Goal: Transaction & Acquisition: Download file/media

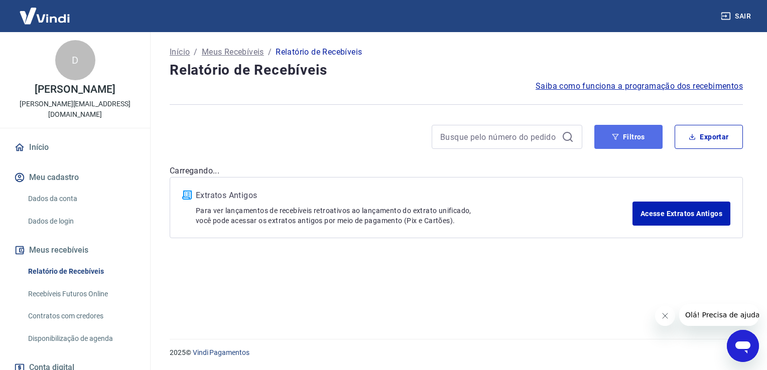
click at [627, 137] on button "Filtros" at bounding box center [628, 137] width 68 height 24
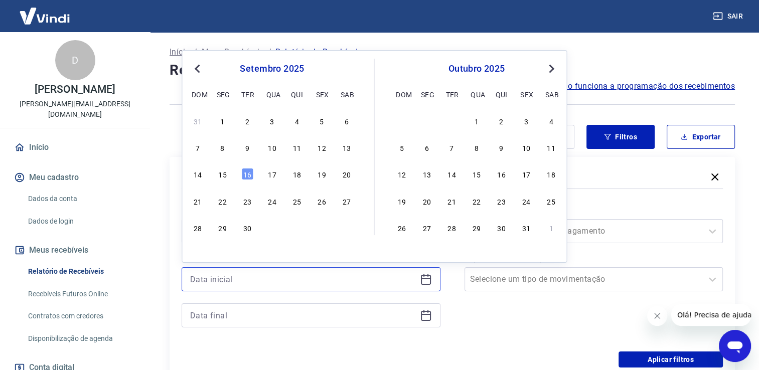
click at [238, 287] on input at bounding box center [303, 279] width 226 height 15
click at [223, 174] on div "15" at bounding box center [223, 174] width 12 height 12
type input "15/09/2025"
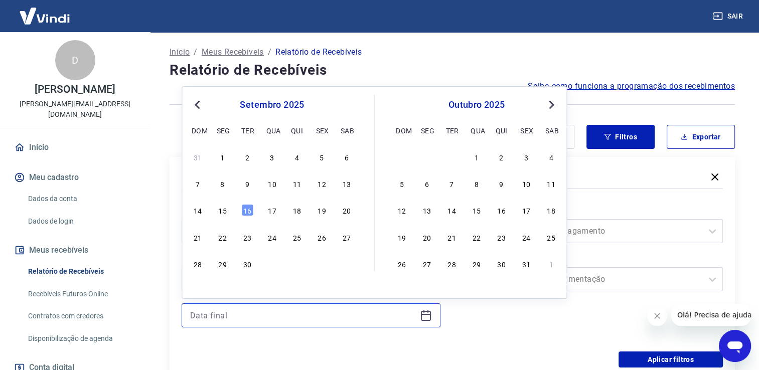
click at [234, 314] on input at bounding box center [303, 315] width 226 height 15
click at [245, 208] on div "16" at bounding box center [247, 210] width 12 height 12
type input "16/09/2025"
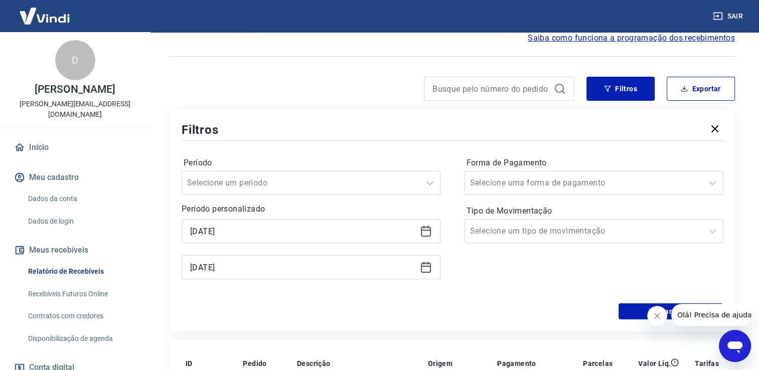
scroll to position [100, 0]
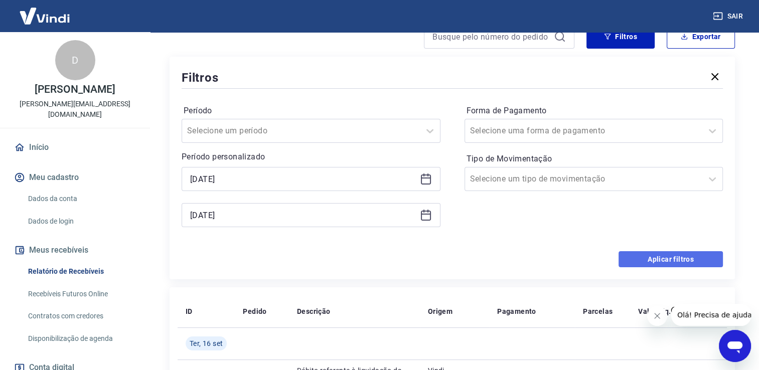
click at [627, 256] on button "Aplicar filtros" at bounding box center [671, 259] width 104 height 16
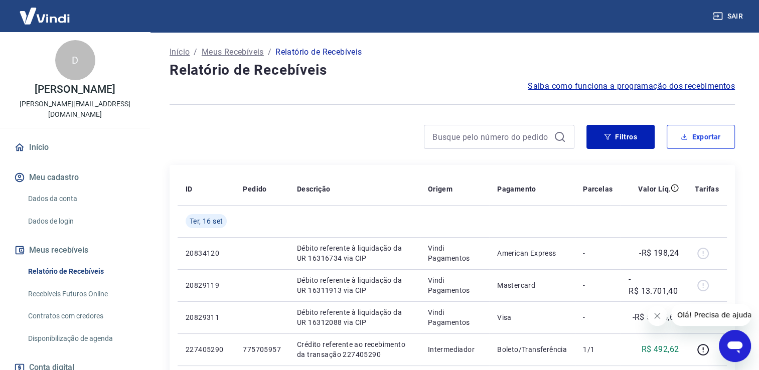
click at [709, 139] on button "Exportar" at bounding box center [701, 137] width 68 height 24
type input "15/09/2025"
type input "16/09/2025"
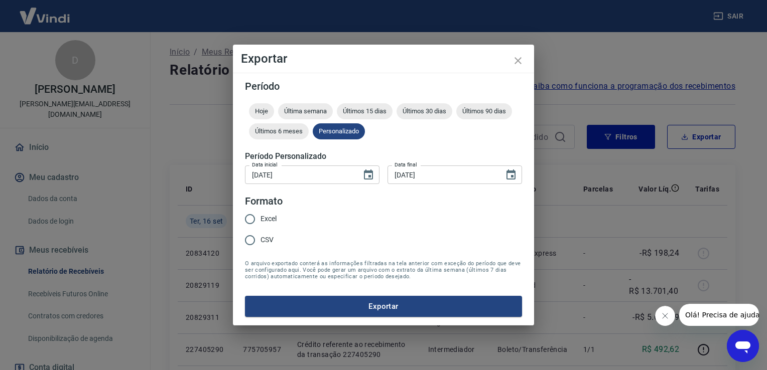
click at [265, 210] on label "Excel" at bounding box center [257, 219] width 37 height 21
click at [260, 210] on input "Excel" at bounding box center [249, 219] width 21 height 21
radio input "true"
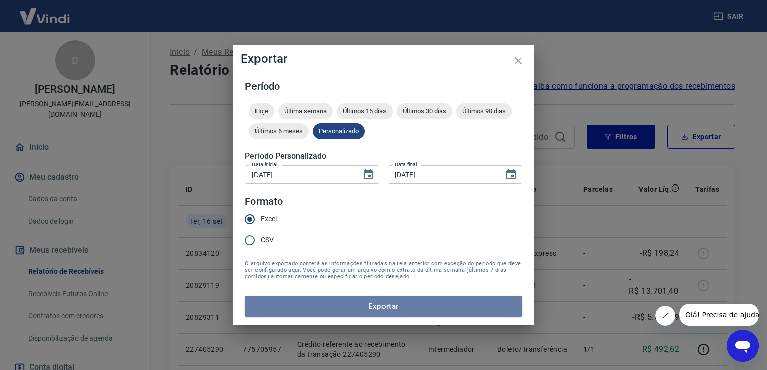
drag, startPoint x: 379, startPoint y: 314, endPoint x: 388, endPoint y: 312, distance: 9.7
click at [380, 314] on button "Exportar" at bounding box center [383, 306] width 277 height 21
